Goal: Task Accomplishment & Management: Use online tool/utility

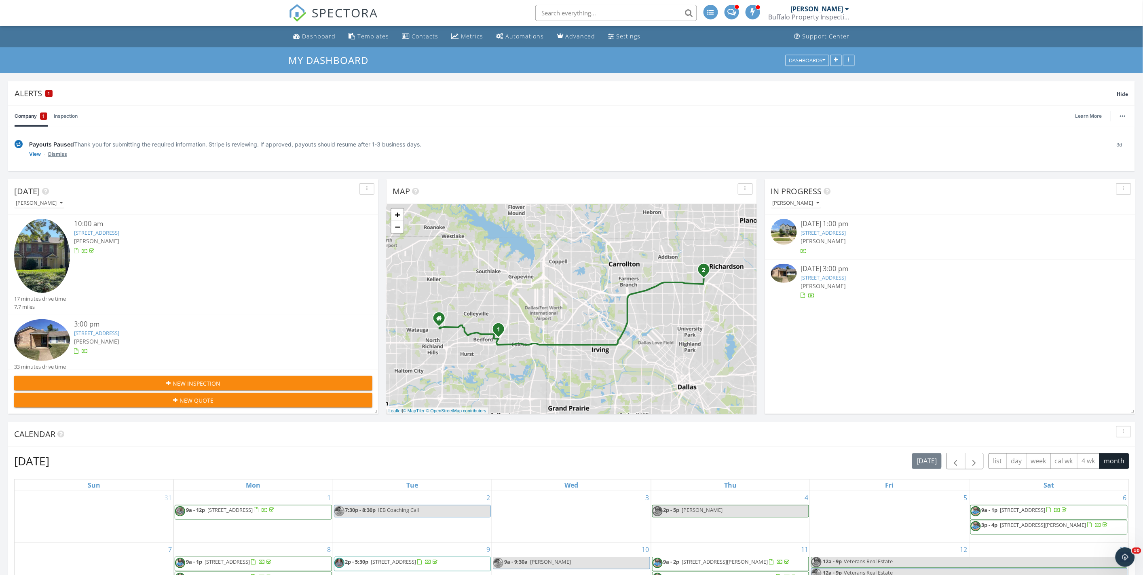
click at [53, 154] on link "Dismiss" at bounding box center [57, 154] width 19 height 8
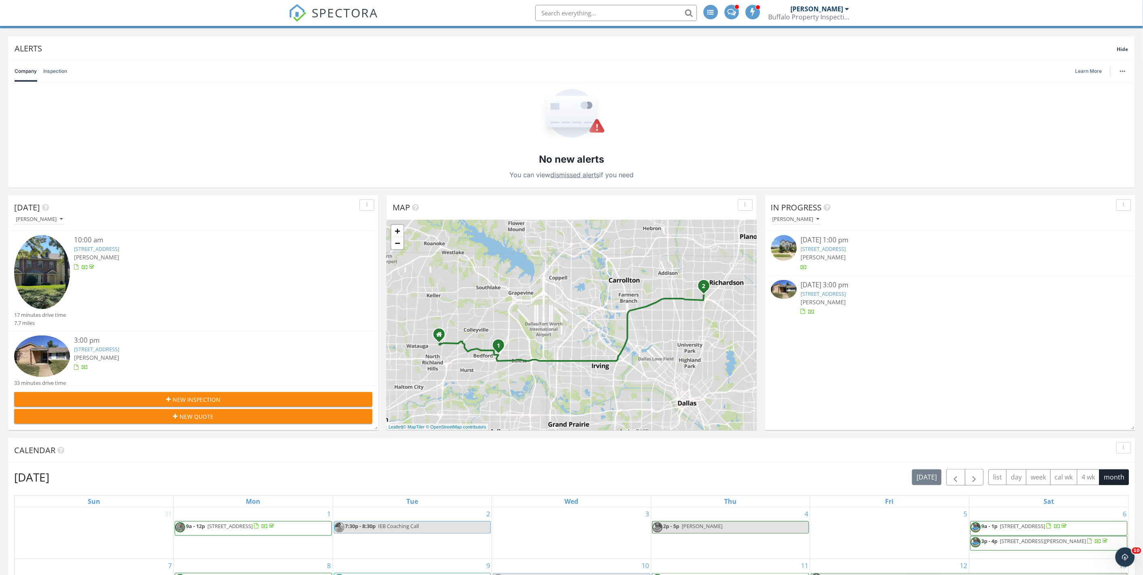
scroll to position [11, 0]
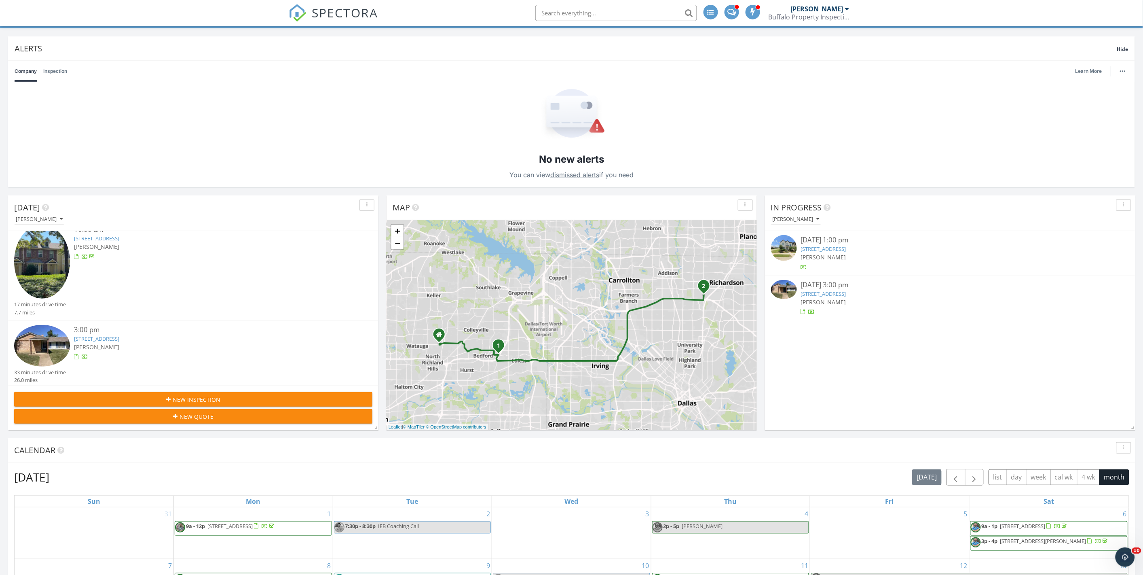
click at [119, 336] on link "13409 Blossomheath Ln , Dallas, TX 75240" at bounding box center [96, 338] width 45 height 7
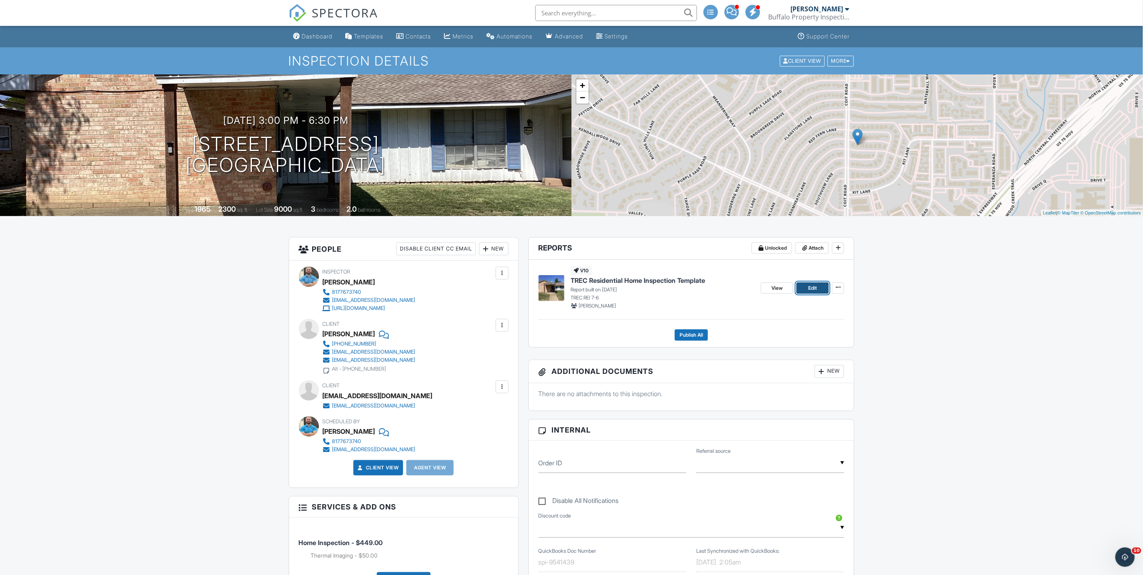
click at [811, 293] on link "Edit" at bounding box center [813, 287] width 32 height 11
